Goal: Task Accomplishment & Management: Complete application form

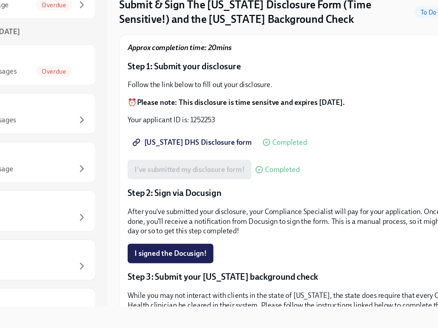
scroll to position [11, 0]
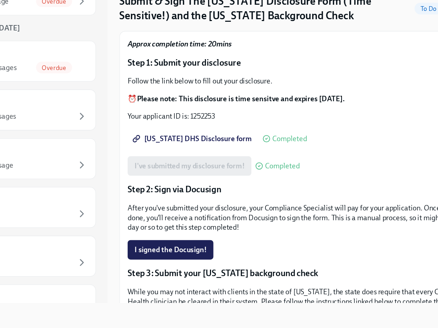
drag, startPoint x: 143, startPoint y: 186, endPoint x: 207, endPoint y: 188, distance: 64.2
click at [207, 263] on div "I signed the Docusign!" at bounding box center [293, 270] width 255 height 15
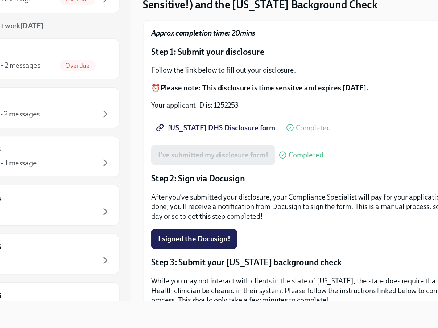
scroll to position [12, 0]
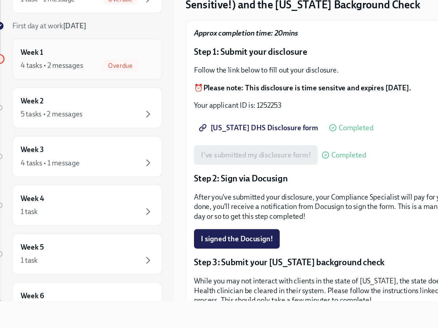
click at [54, 129] on div "4 tasks • 2 messages" at bounding box center [60, 132] width 46 height 7
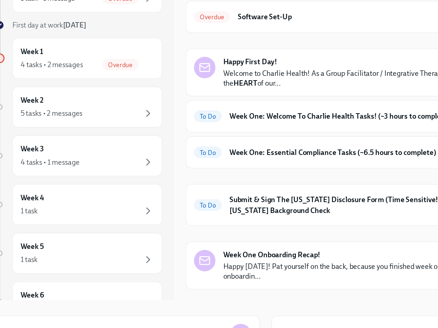
scroll to position [13, 0]
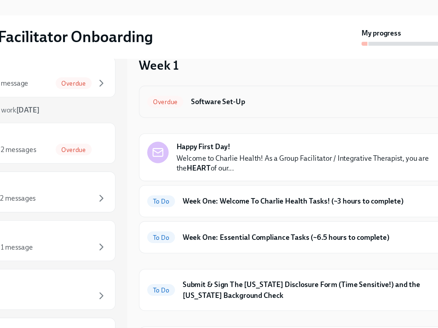
click at [198, 92] on h6 "Software Set-Up" at bounding box center [294, 96] width 193 height 8
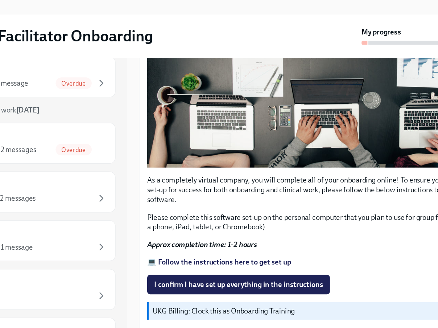
scroll to position [152, 0]
click at [174, 229] on span "I confirm I have set up everything in the instructions" at bounding box center [234, 232] width 126 height 7
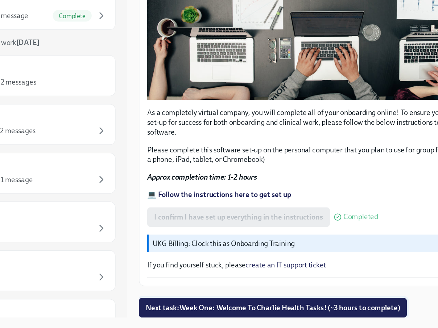
click at [178, 309] on span "Next task : Week One: Welcome To Charlie Health Tasks! (~3 hours to complete)" at bounding box center [259, 312] width 189 height 7
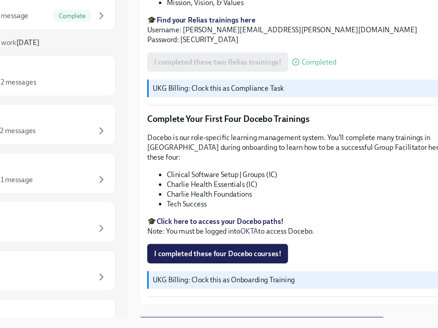
scroll to position [851, 0]
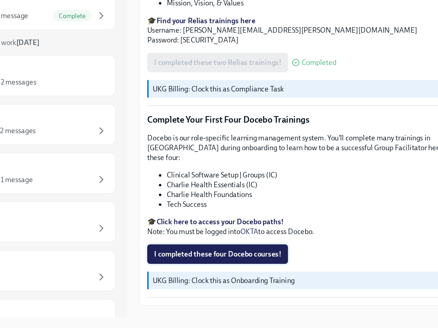
click at [177, 269] on span "I completed these four Docebo courses!" at bounding box center [218, 272] width 95 height 7
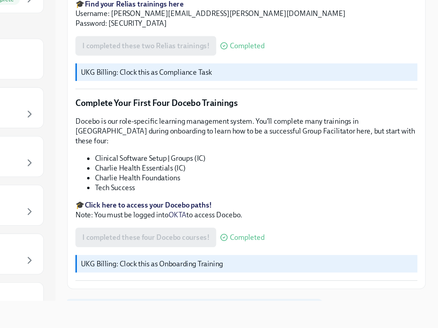
scroll to position [12, 0]
click at [165, 311] on span "Next task : Week One: Essential Compliance Tasks (~6.5 hours to complete)" at bounding box center [254, 314] width 179 height 7
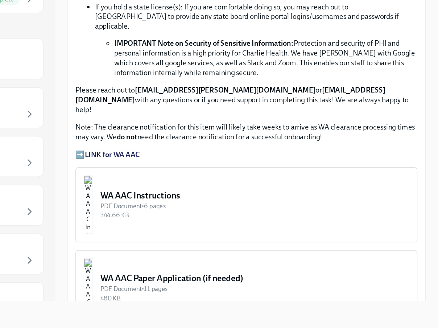
scroll to position [481, 0]
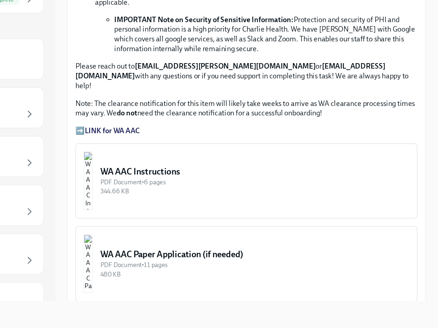
click at [166, 190] on button "WA AAC Instructions PDF Document • 6 pages 344.66 KB" at bounding box center [293, 218] width 255 height 56
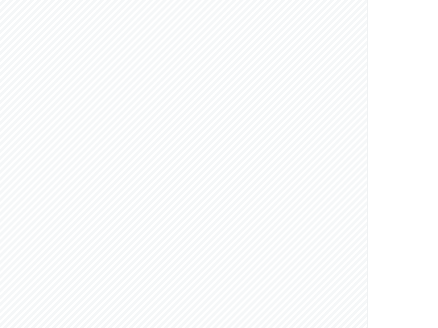
scroll to position [281, 0]
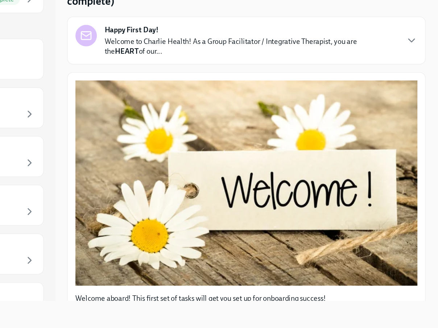
scroll to position [10, 0]
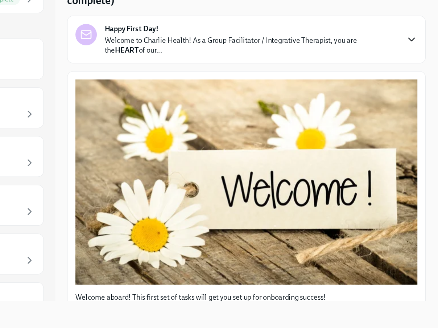
click at [412, 109] on icon "button" at bounding box center [416, 113] width 9 height 9
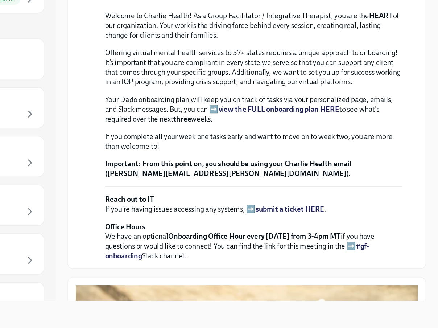
scroll to position [12, 0]
click at [272, 168] on strong "view the FULL onboarding plan HERE" at bounding box center [317, 165] width 90 height 7
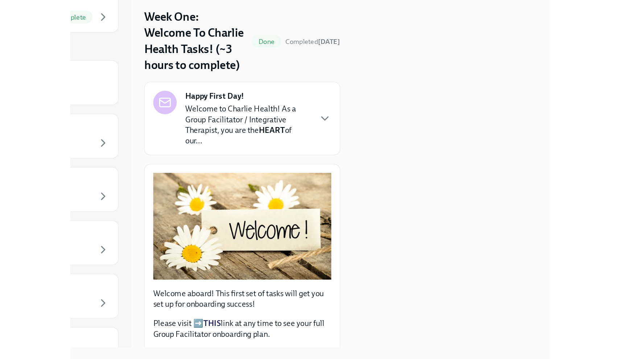
scroll to position [0, 0]
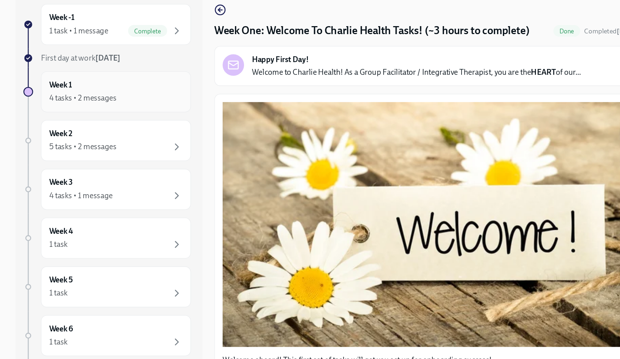
click at [76, 142] on div "4 tasks • 2 messages" at bounding box center [62, 146] width 50 height 8
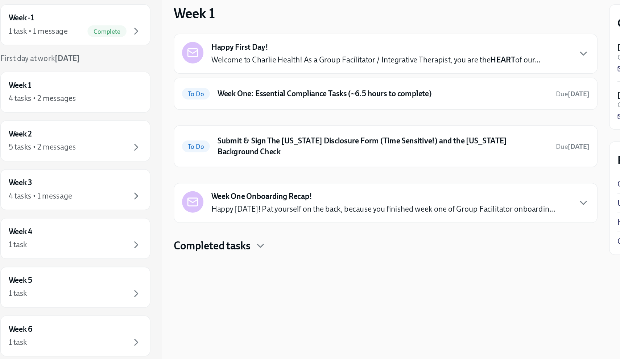
click at [187, 215] on strong "Week One Onboarding Recap!" at bounding box center [224, 219] width 75 height 8
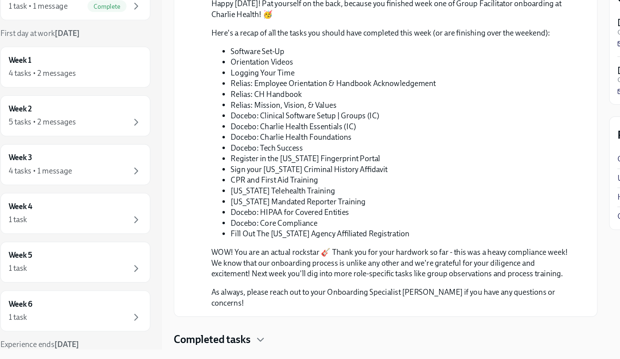
scroll to position [303, 0]
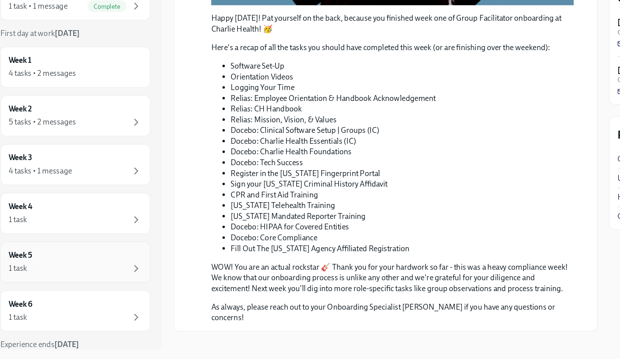
click at [64, 287] on div "1 task" at bounding box center [86, 291] width 99 height 9
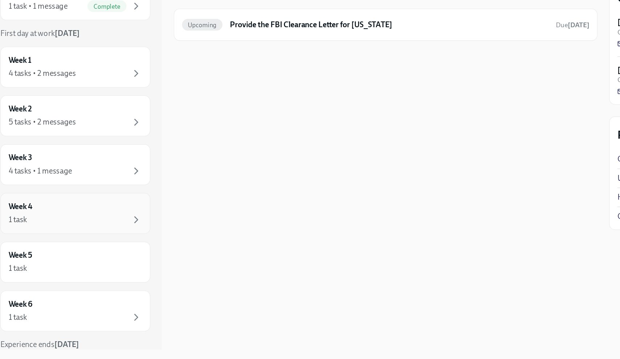
click at [54, 251] on div "1 task" at bounding box center [86, 255] width 99 height 9
click at [53, 251] on div "1 task" at bounding box center [86, 255] width 99 height 9
click at [53, 215] on div "4 tasks • 1 message" at bounding box center [60, 219] width 47 height 8
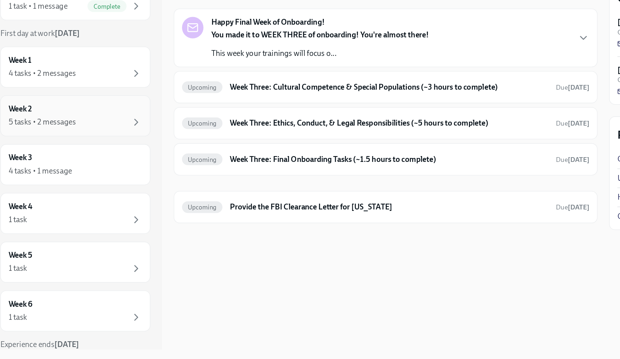
click at [60, 178] on div "5 tasks • 2 messages" at bounding box center [86, 182] width 99 height 9
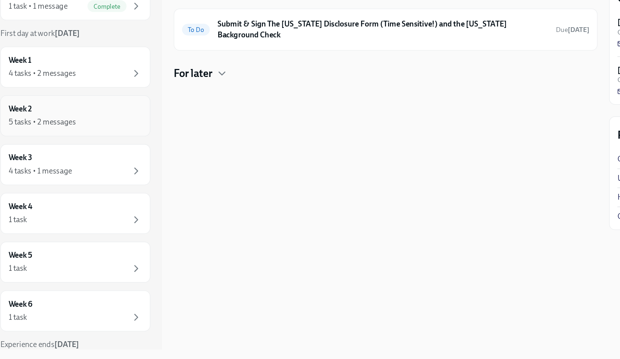
click at [59, 178] on div "5 tasks • 2 messages" at bounding box center [86, 182] width 99 height 9
click at [56, 126] on div "Week 1 4 tasks • 2 messages" at bounding box center [86, 141] width 112 height 30
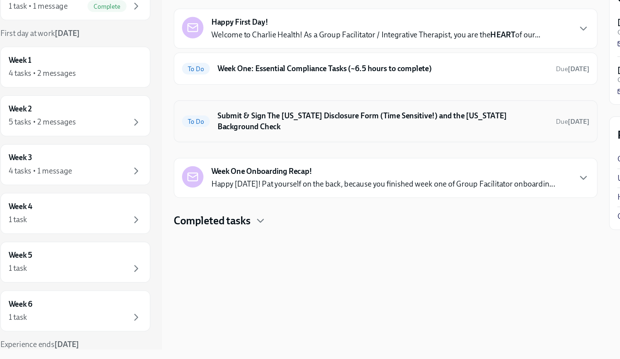
click at [226, 172] on div "To Do Submit & Sign The [US_STATE] Disclosure Form (Time Sensitive!) and the [U…" at bounding box center [317, 181] width 303 height 19
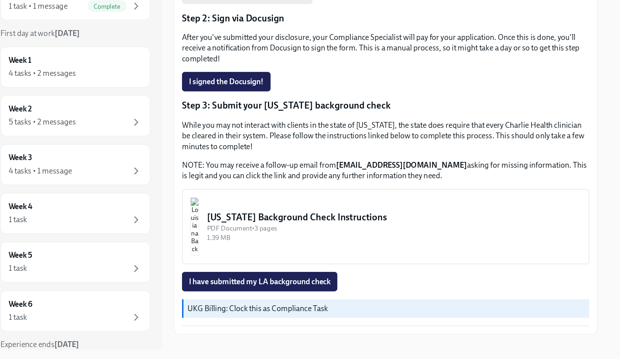
scroll to position [135, 0]
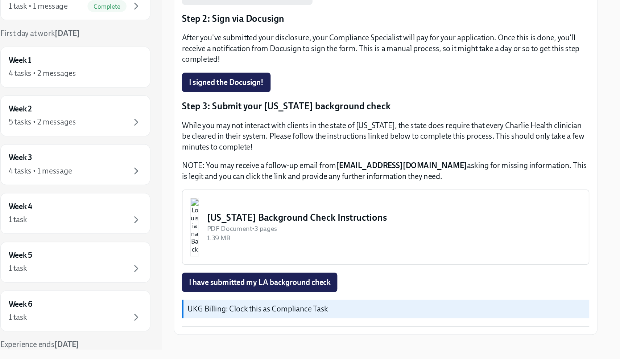
click at [227, 249] on div "[US_STATE] Background Check Instructions" at bounding box center [323, 253] width 279 height 9
